Goal: Transaction & Acquisition: Purchase product/service

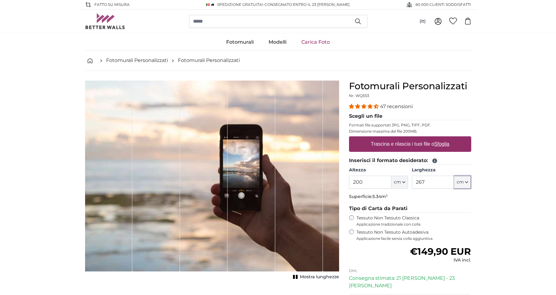
click at [468, 182] on icon "button" at bounding box center [466, 181] width 3 height 3
drag, startPoint x: 427, startPoint y: 182, endPoint x: 414, endPoint y: 183, distance: 12.8
click at [414, 183] on input "267" at bounding box center [433, 181] width 42 height 13
type input "120"
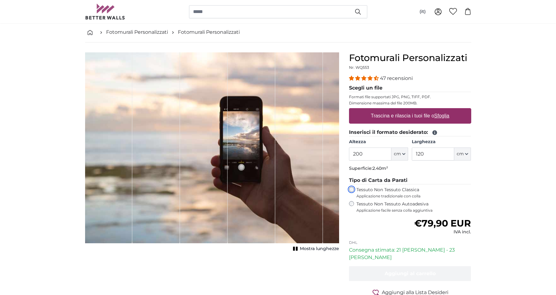
scroll to position [21, 0]
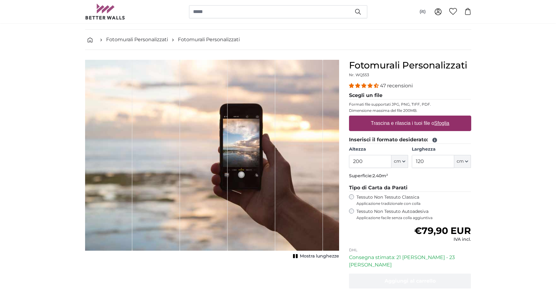
click at [390, 120] on label "Trascina e rilascia i tuoi file o Sfoglia" at bounding box center [410, 123] width 84 height 12
click at [390, 117] on input "Trascina e rilascia i tuoi file o Sfoglia" at bounding box center [410, 116] width 122 height 2
